Goal: Task Accomplishment & Management: Manage account settings

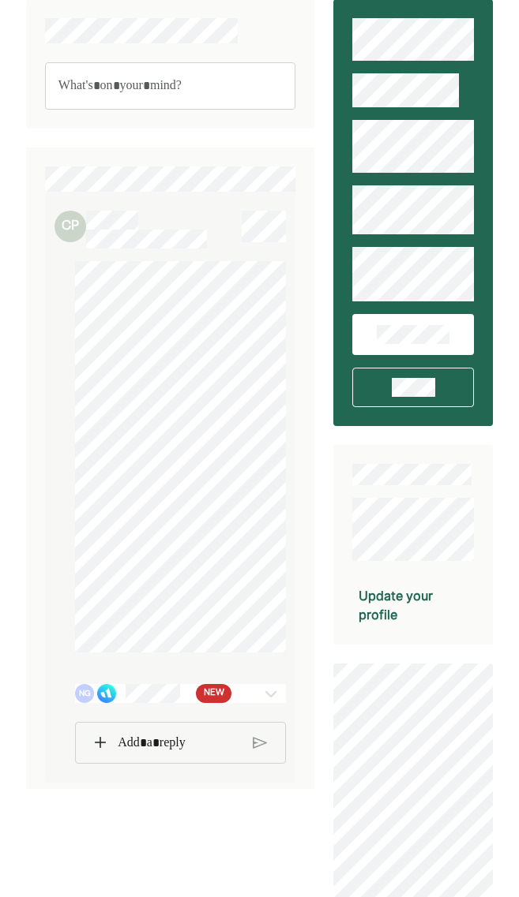
scroll to position [19, 0]
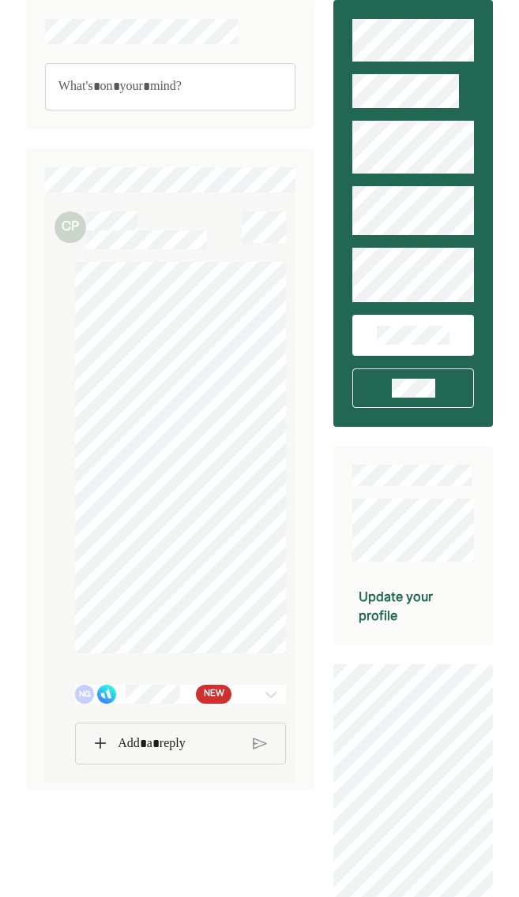
click at [216, 703] on span "NEW" at bounding box center [214, 695] width 21 height 16
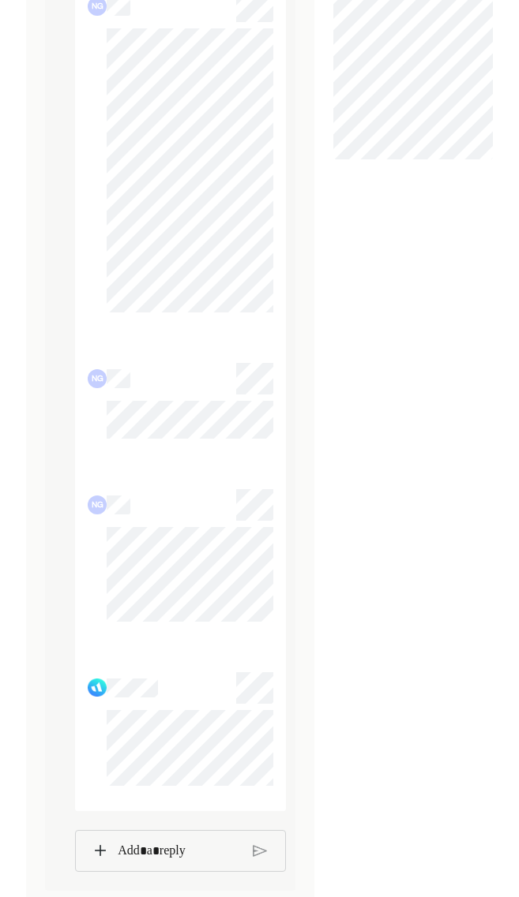
scroll to position [782, 0]
click at [96, 839] on div at bounding box center [180, 851] width 211 height 43
click at [103, 841] on div at bounding box center [180, 851] width 211 height 43
click at [84, 859] on div at bounding box center [180, 852] width 211 height 41
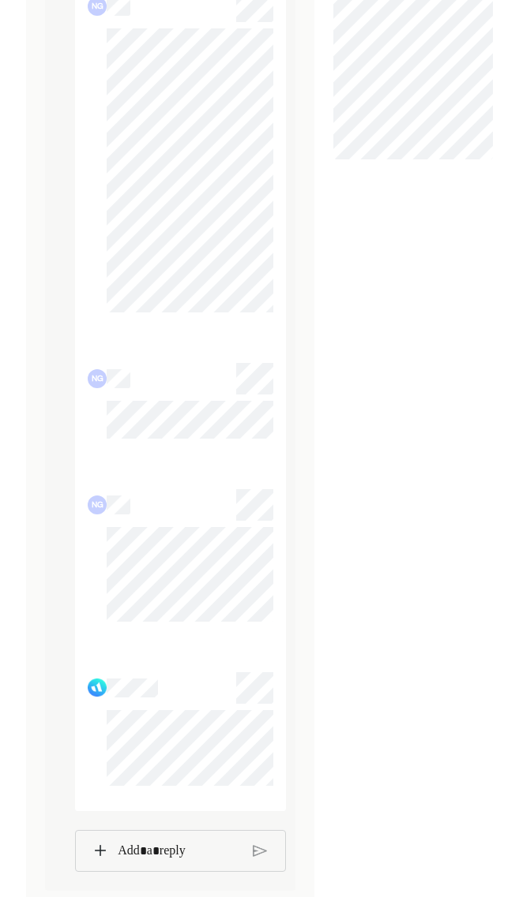
click at [117, 842] on div "Rich Text Editor. Editing area: main" at bounding box center [179, 851] width 139 height 41
click at [96, 849] on img at bounding box center [100, 851] width 11 height 11
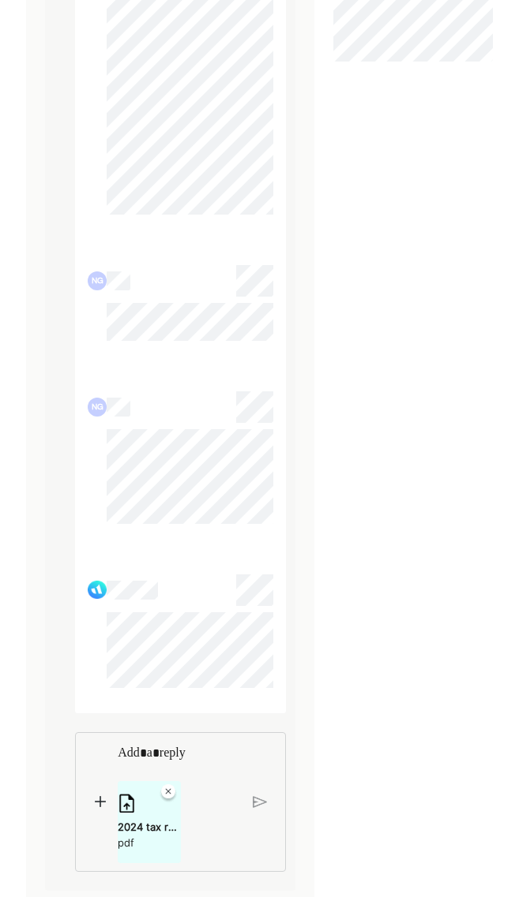
scroll to position [880, 0]
click at [374, 384] on div "Update your profile" at bounding box center [412, 30] width 159 height 1734
click at [256, 796] on img at bounding box center [260, 802] width 14 height 14
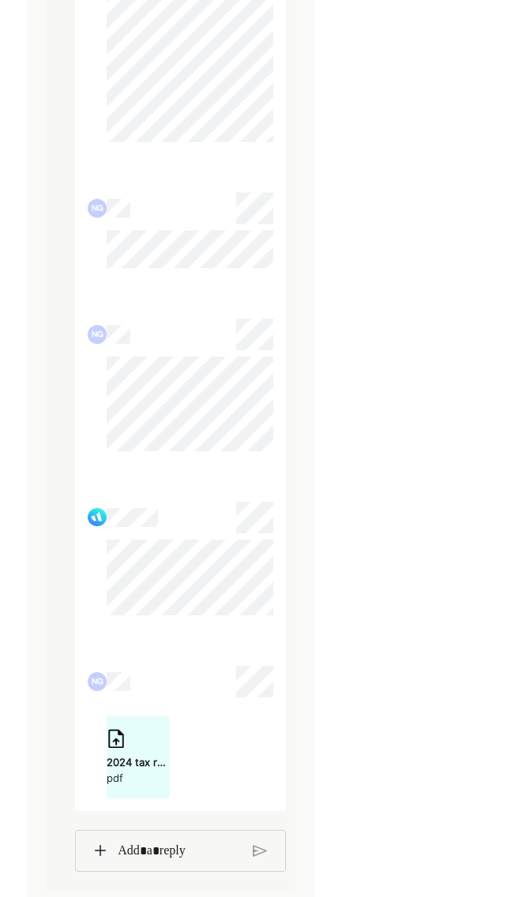
scroll to position [953, 0]
click at [179, 858] on p "Rich Text Editor. Editing area: main" at bounding box center [179, 851] width 122 height 21
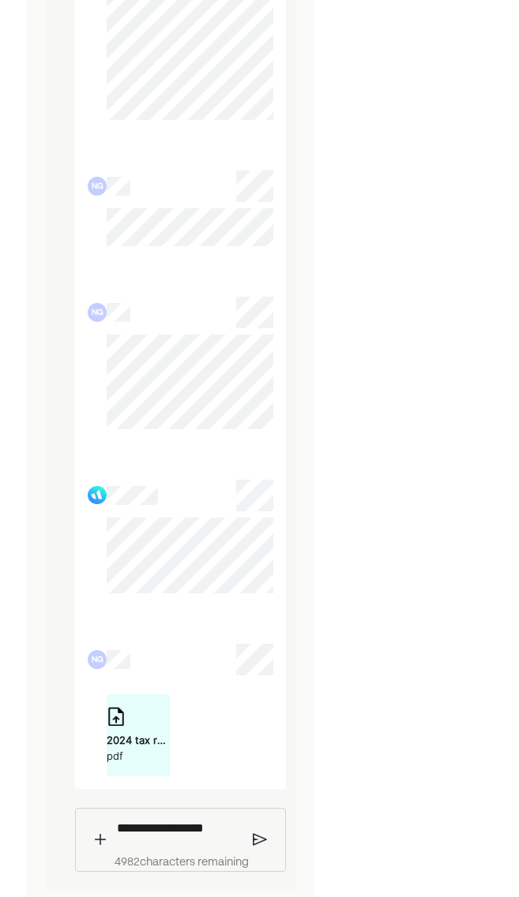
click at [161, 838] on p "**********" at bounding box center [179, 829] width 124 height 20
click at [260, 847] on img at bounding box center [260, 840] width 14 height 14
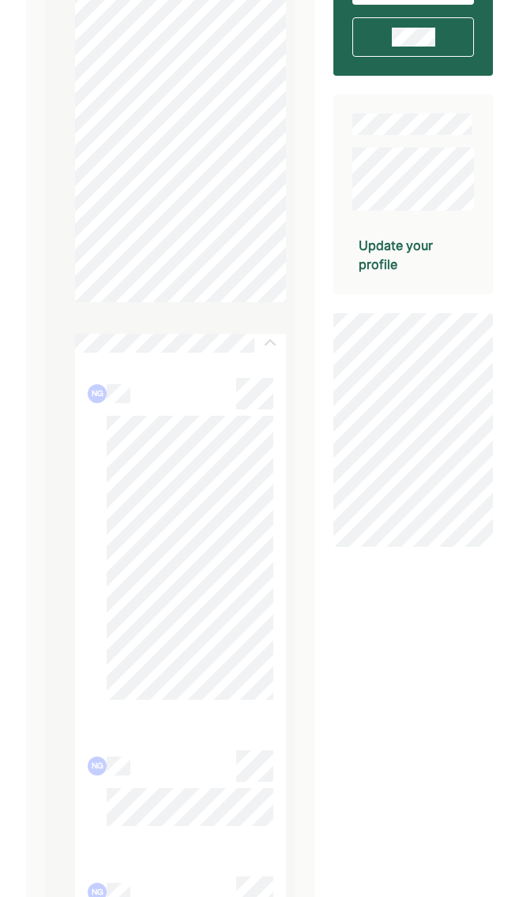
scroll to position [399, 0]
